Goal: Task Accomplishment & Management: Manage account settings

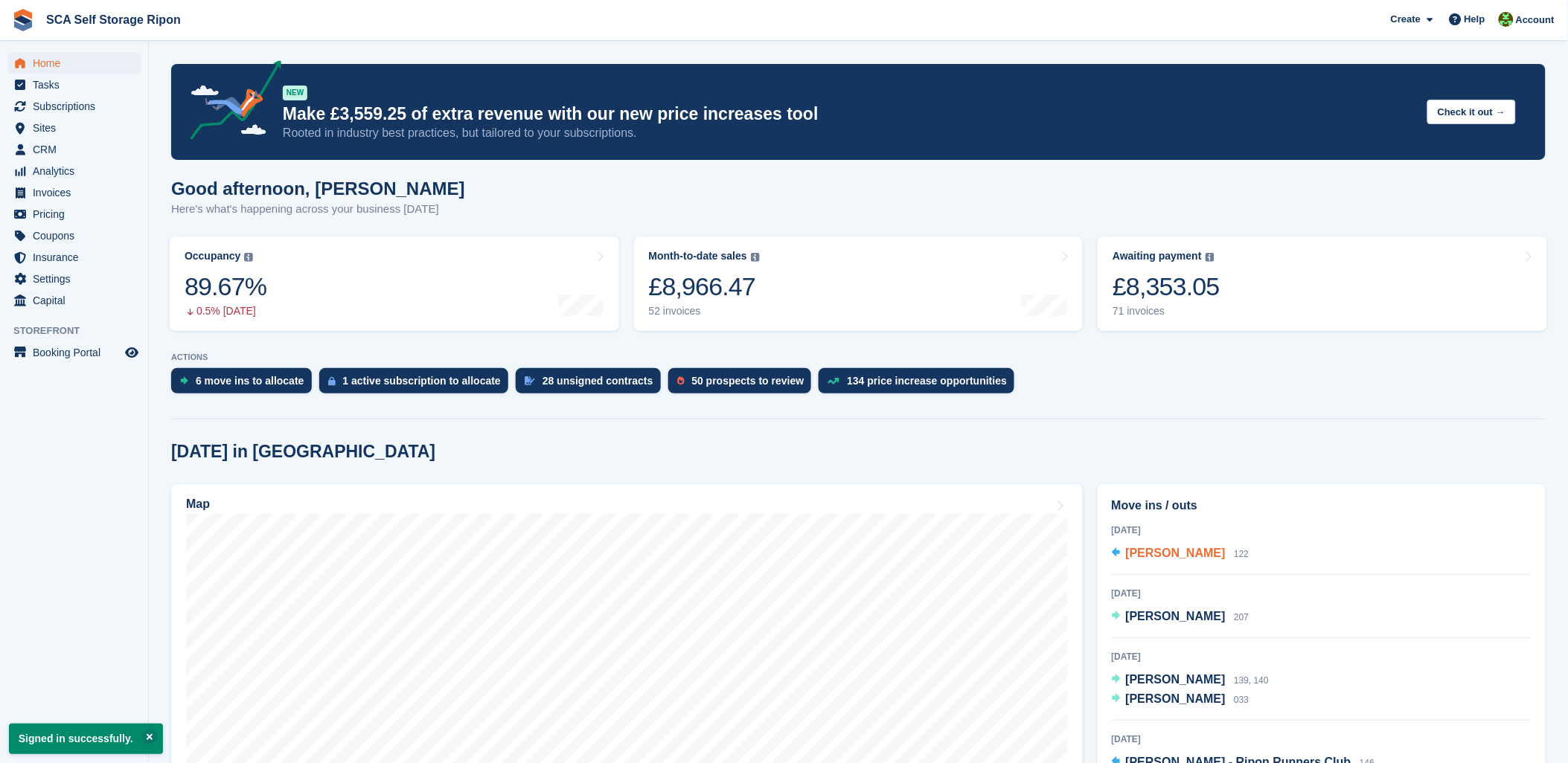
click at [1160, 551] on span "[PERSON_NAME]" at bounding box center [1175, 553] width 99 height 13
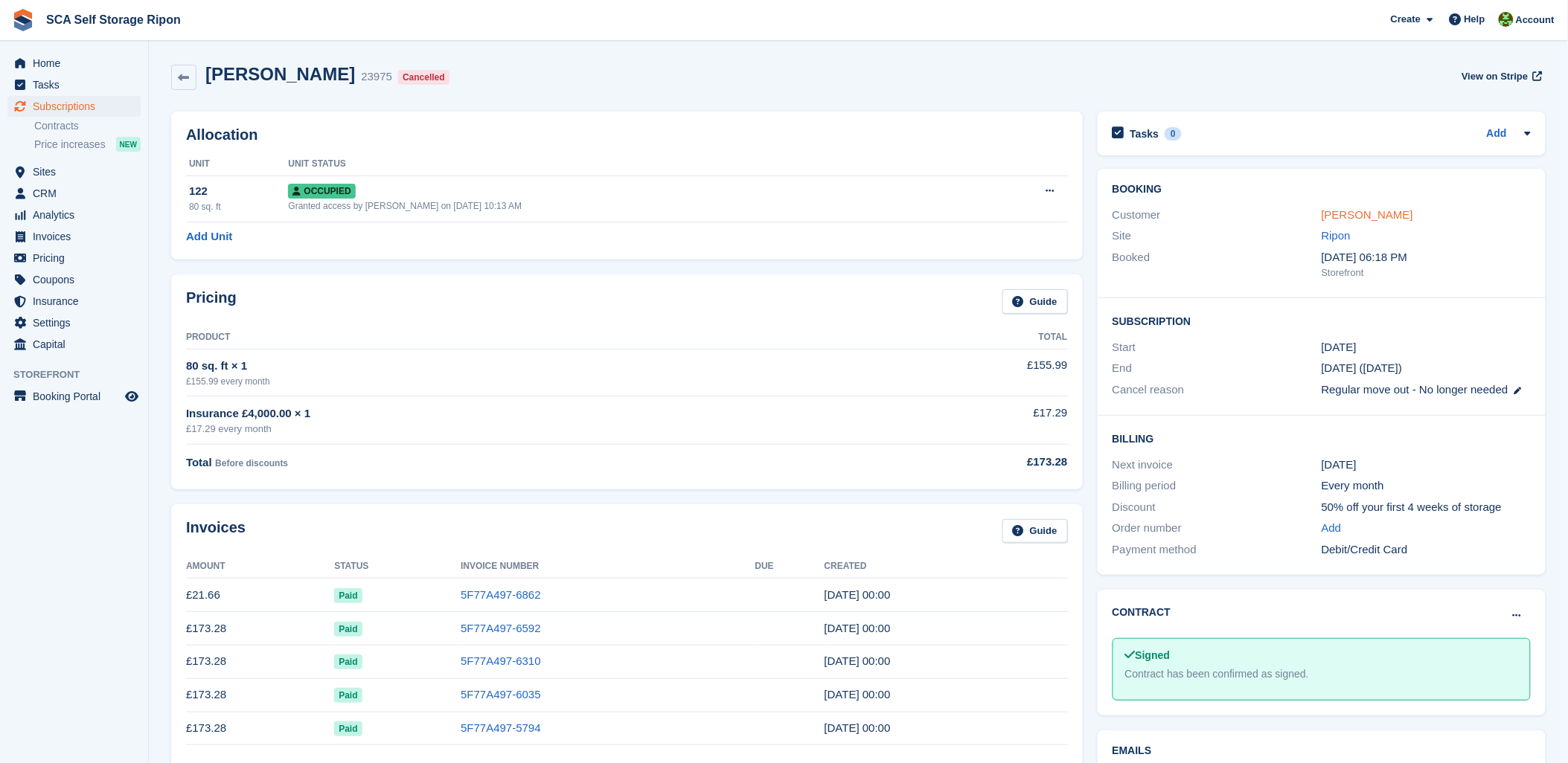
click at [1359, 213] on link "[PERSON_NAME]" at bounding box center [1367, 215] width 91 height 13
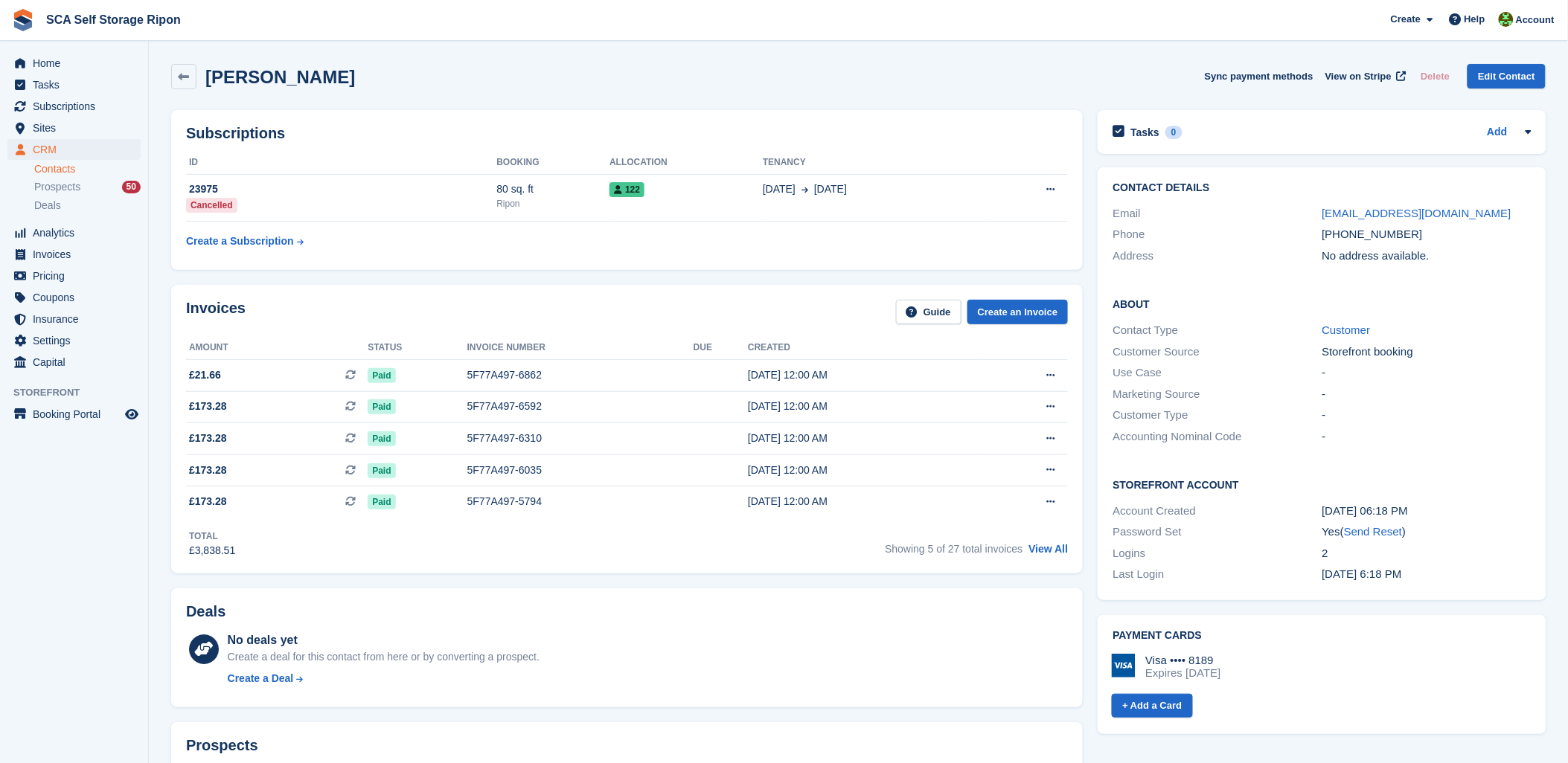
click at [871, 627] on div "Deals No deals yet Create a deal for this contact from here or by converting a …" at bounding box center [627, 648] width 912 height 119
click at [48, 109] on span "Subscriptions" at bounding box center [78, 107] width 90 height 21
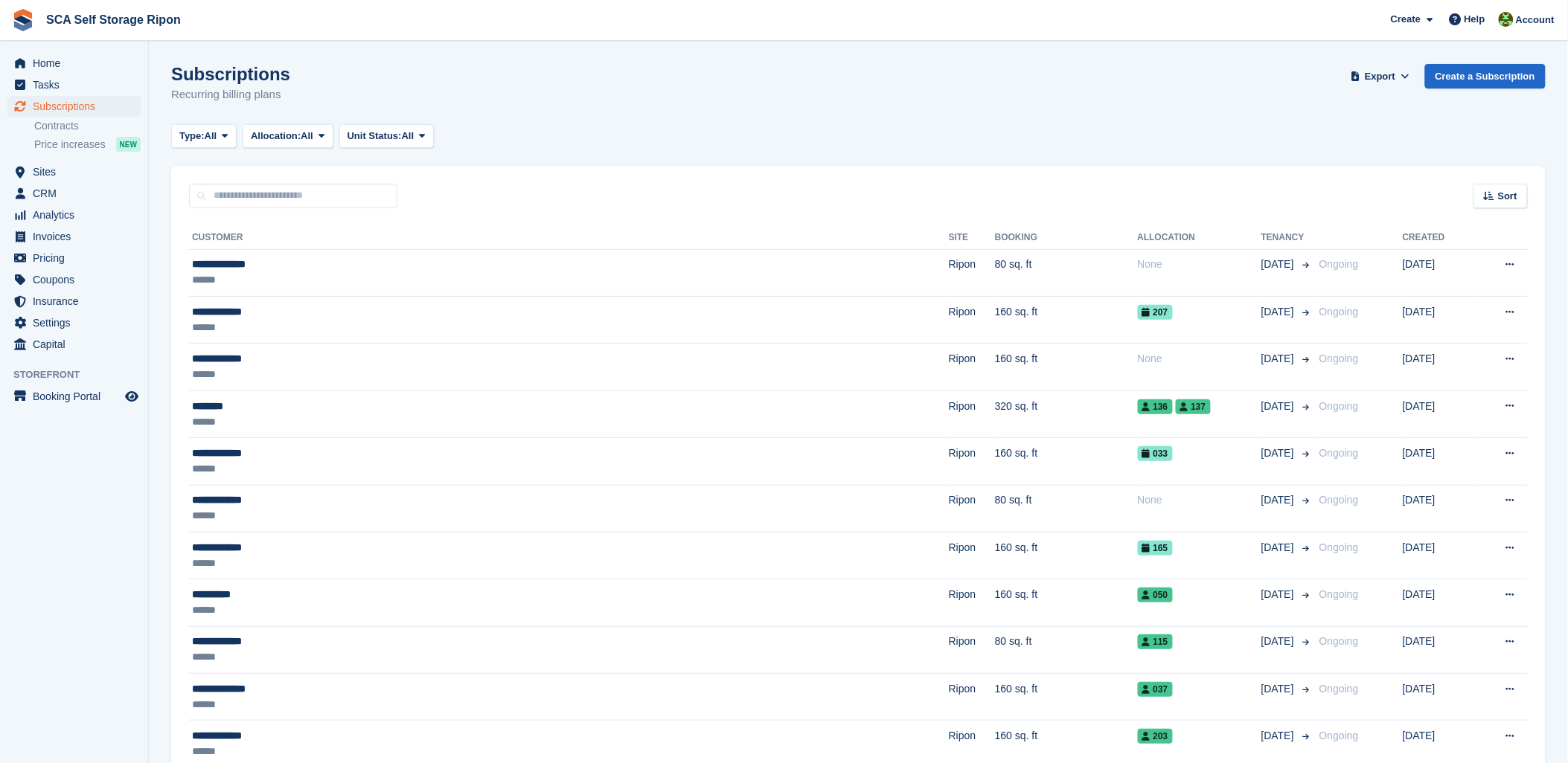
click at [431, 235] on th "Customer" at bounding box center [569, 237] width 760 height 23
click at [72, 104] on span "Subscriptions" at bounding box center [78, 107] width 90 height 21
click at [41, 178] on span "Sites" at bounding box center [78, 172] width 90 height 21
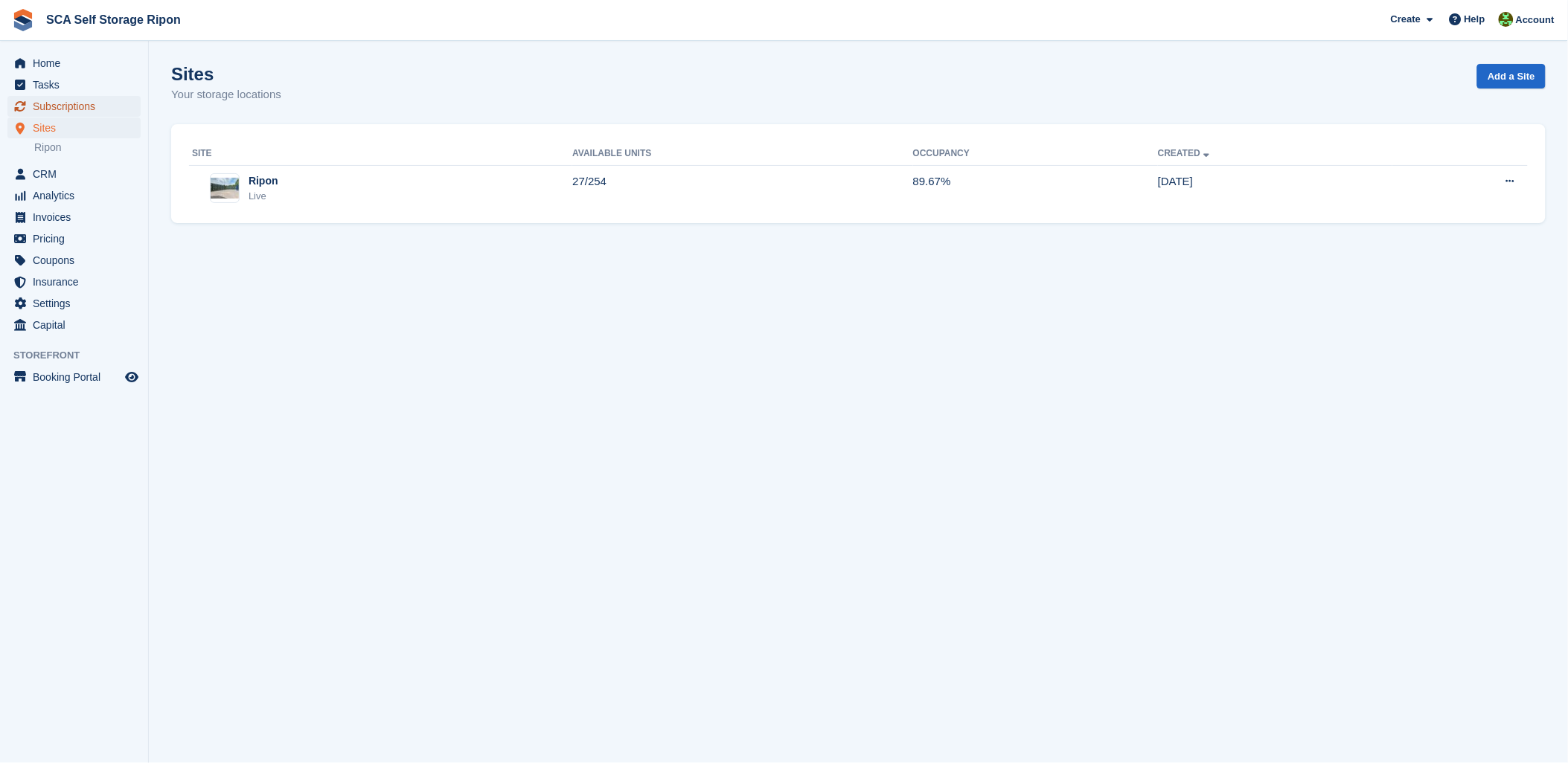
click at [82, 111] on span "Subscriptions" at bounding box center [78, 107] width 90 height 21
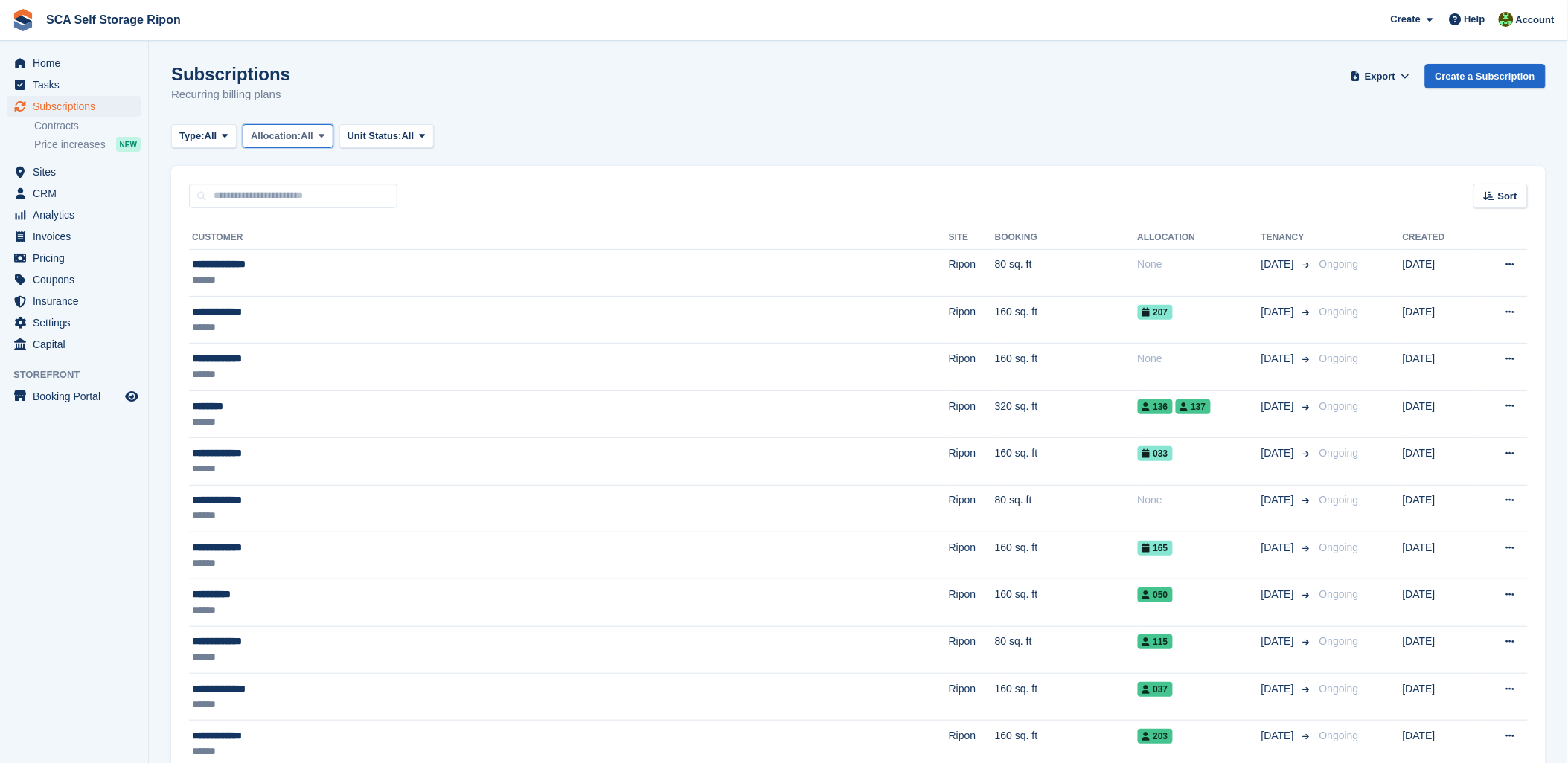
click at [287, 137] on span "Allocation:" at bounding box center [276, 136] width 50 height 15
click at [401, 136] on span "Unit Status:" at bounding box center [374, 136] width 54 height 15
click at [561, 132] on div "Type: All All Upcoming Previous Active Ending Allocation: All All Allocated Una…" at bounding box center [859, 136] width 1375 height 24
click at [61, 238] on span "Invoices" at bounding box center [78, 237] width 90 height 21
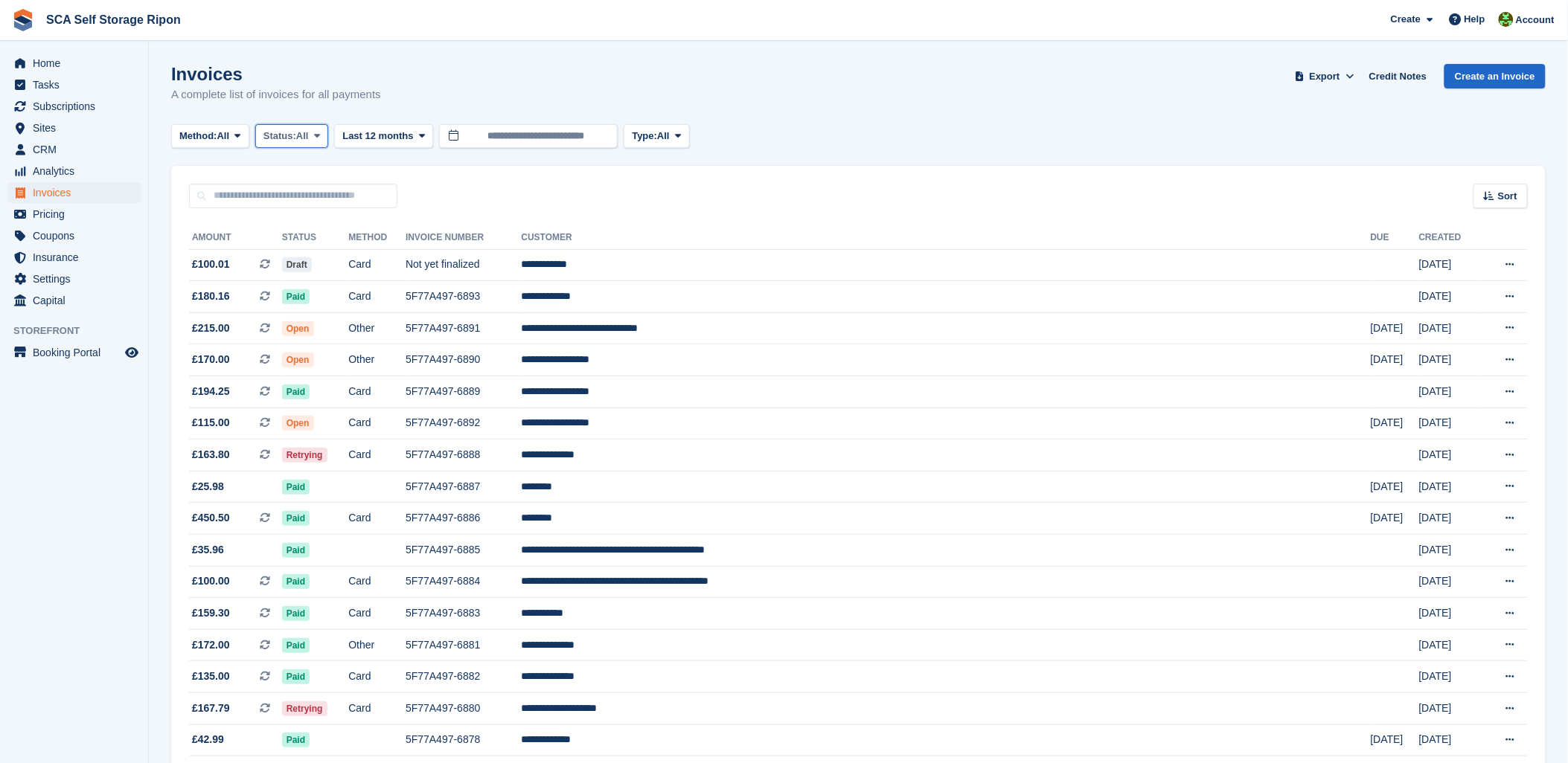
click at [290, 128] on span "Status:" at bounding box center [280, 136] width 33 height 15
click at [311, 251] on link "Open" at bounding box center [326, 251] width 129 height 27
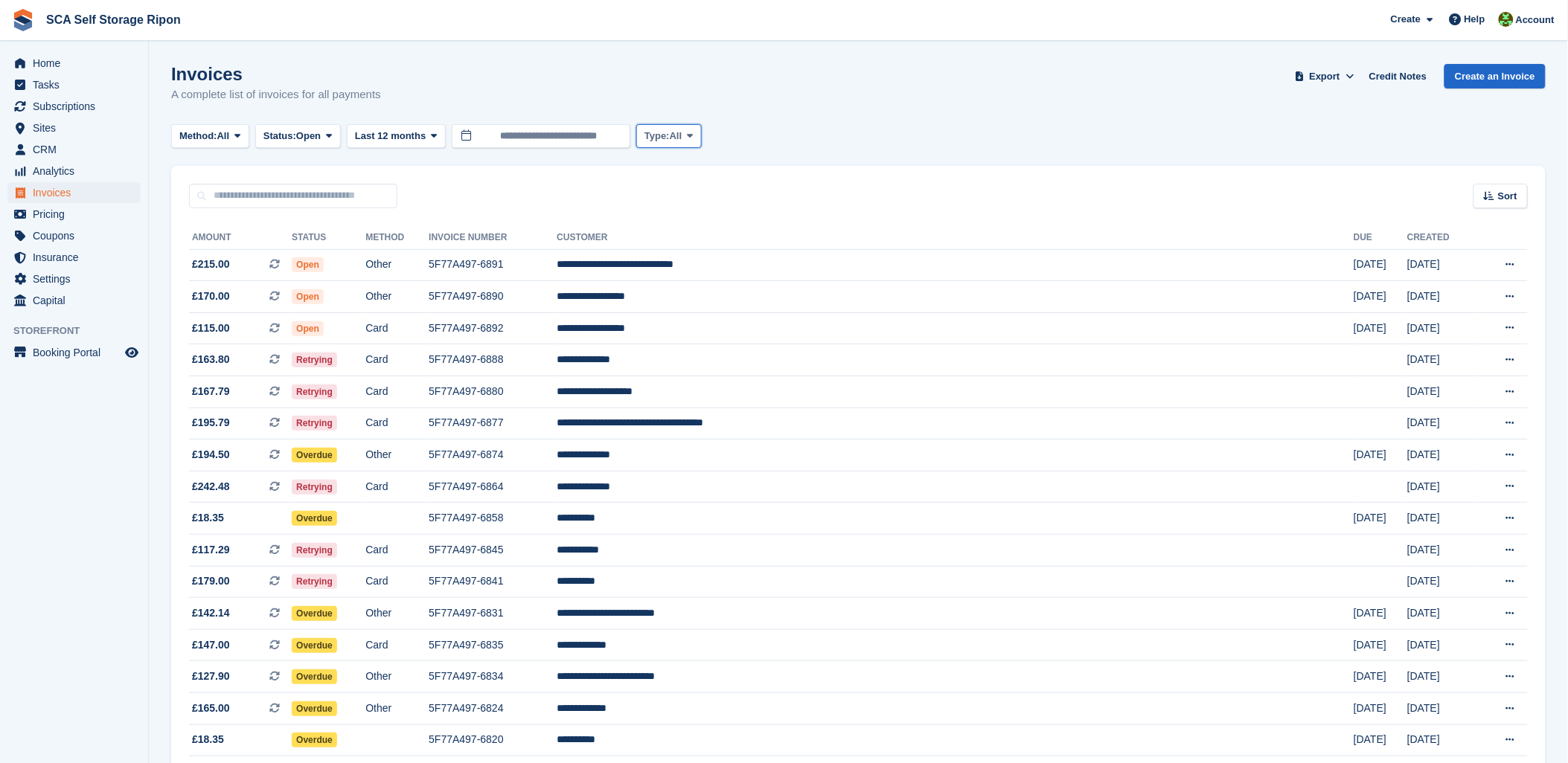
click at [680, 143] on span "All" at bounding box center [676, 136] width 13 height 15
click at [685, 246] on link "Subscription" at bounding box center [708, 251] width 129 height 27
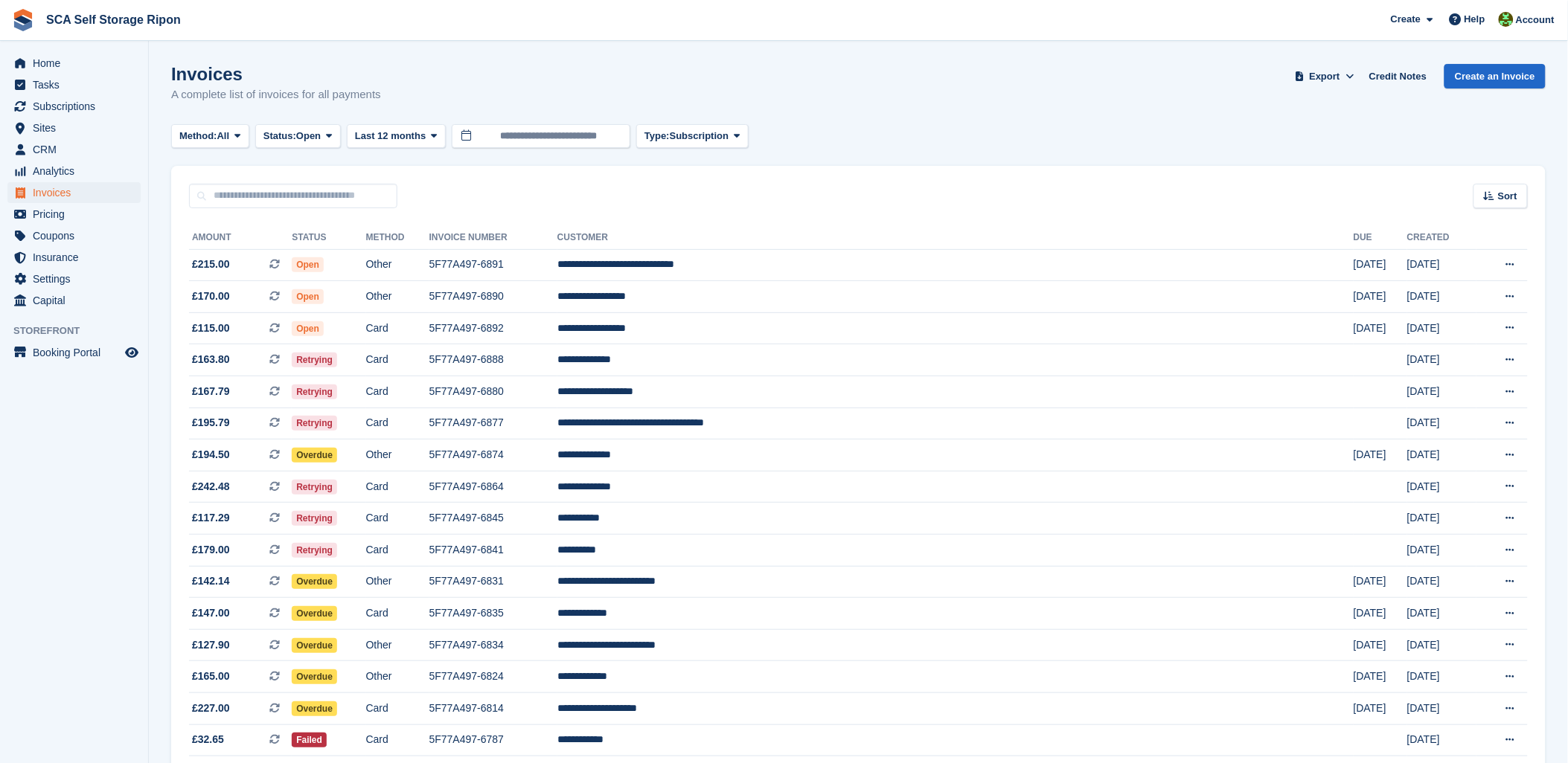
click at [859, 115] on div "Invoices A complete list of invoices for all payments Export Export Invoices Ex…" at bounding box center [859, 92] width 1375 height 57
click at [70, 108] on span "Subscriptions" at bounding box center [78, 107] width 90 height 21
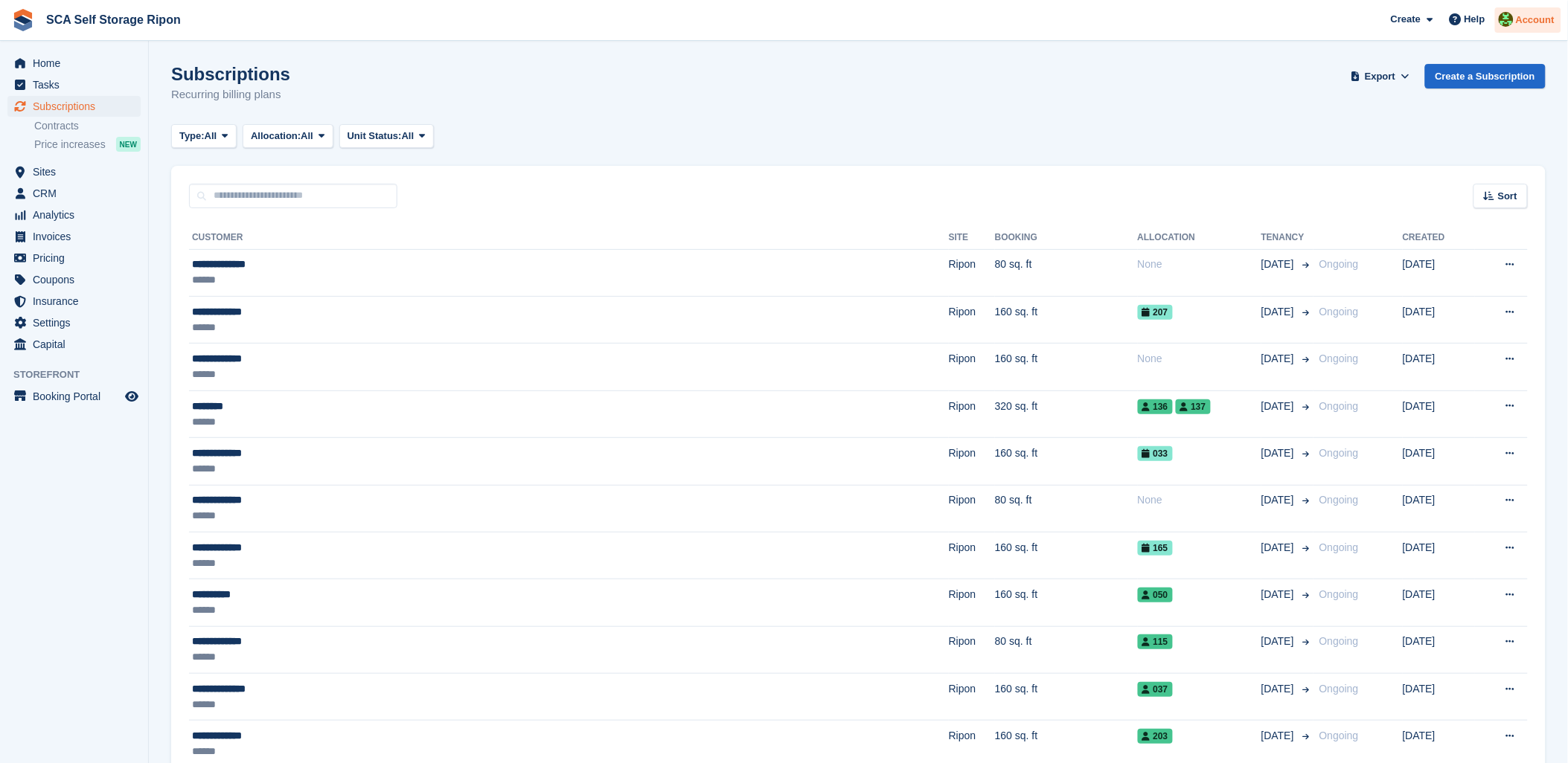
click at [1538, 19] on span "Account" at bounding box center [1536, 20] width 39 height 15
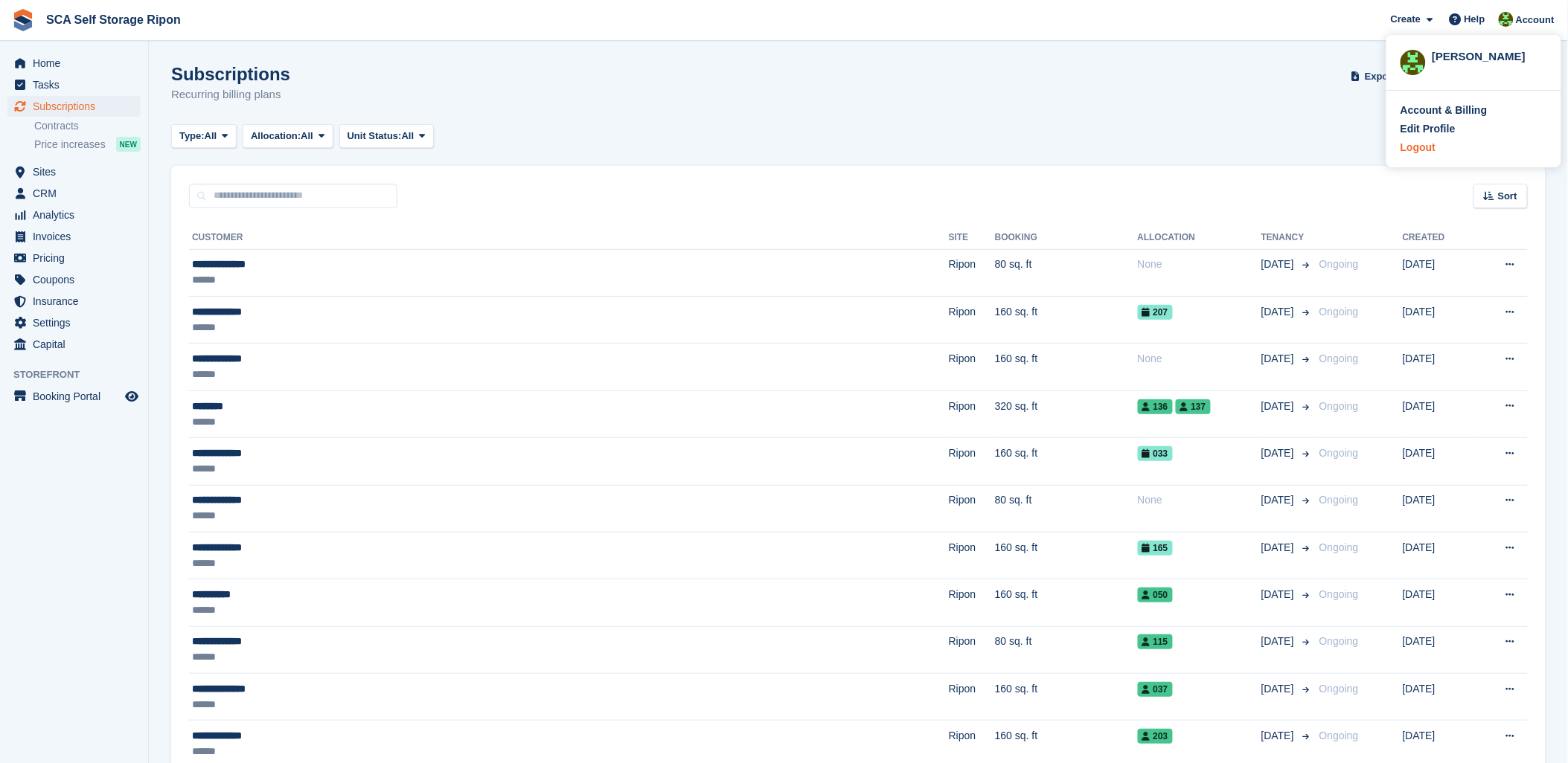
click at [1415, 149] on div "Logout" at bounding box center [1418, 147] width 35 height 15
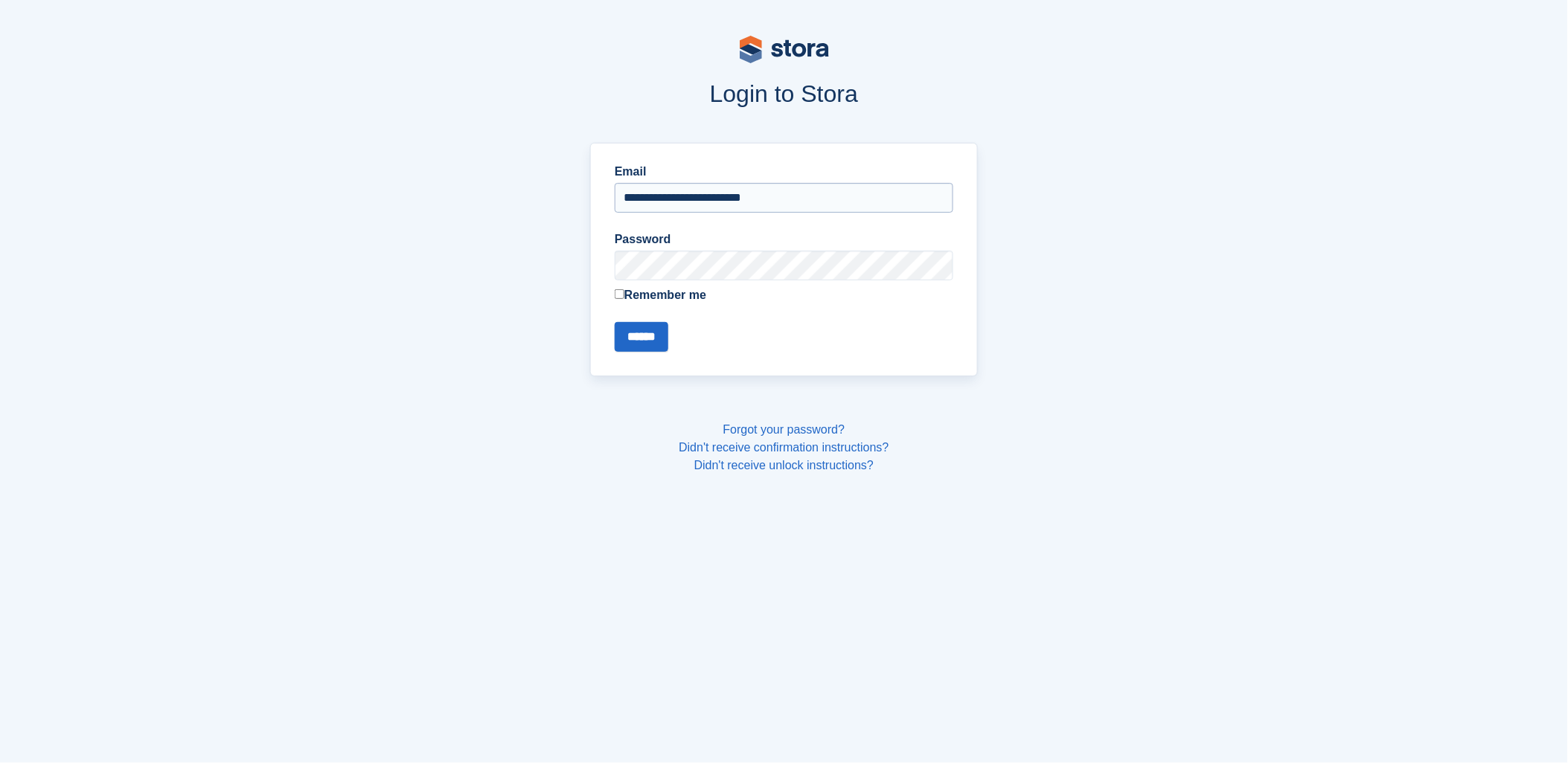
click at [804, 204] on input "**********" at bounding box center [784, 198] width 338 height 30
type input "**********"
click at [653, 330] on input "******" at bounding box center [641, 337] width 53 height 30
